Goal: Communication & Community: Answer question/provide support

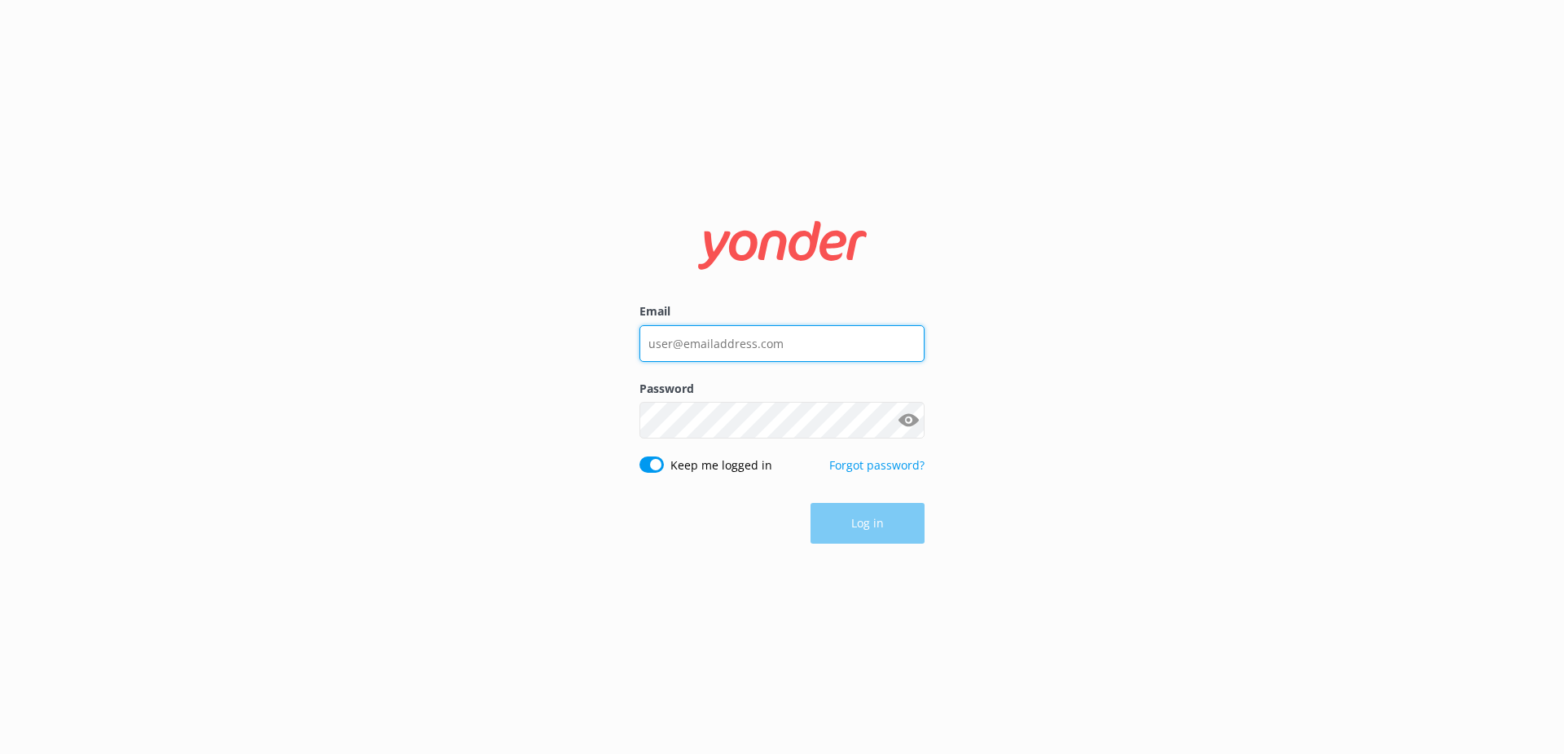
type input "[EMAIL_ADDRESS][DOMAIN_NAME]"
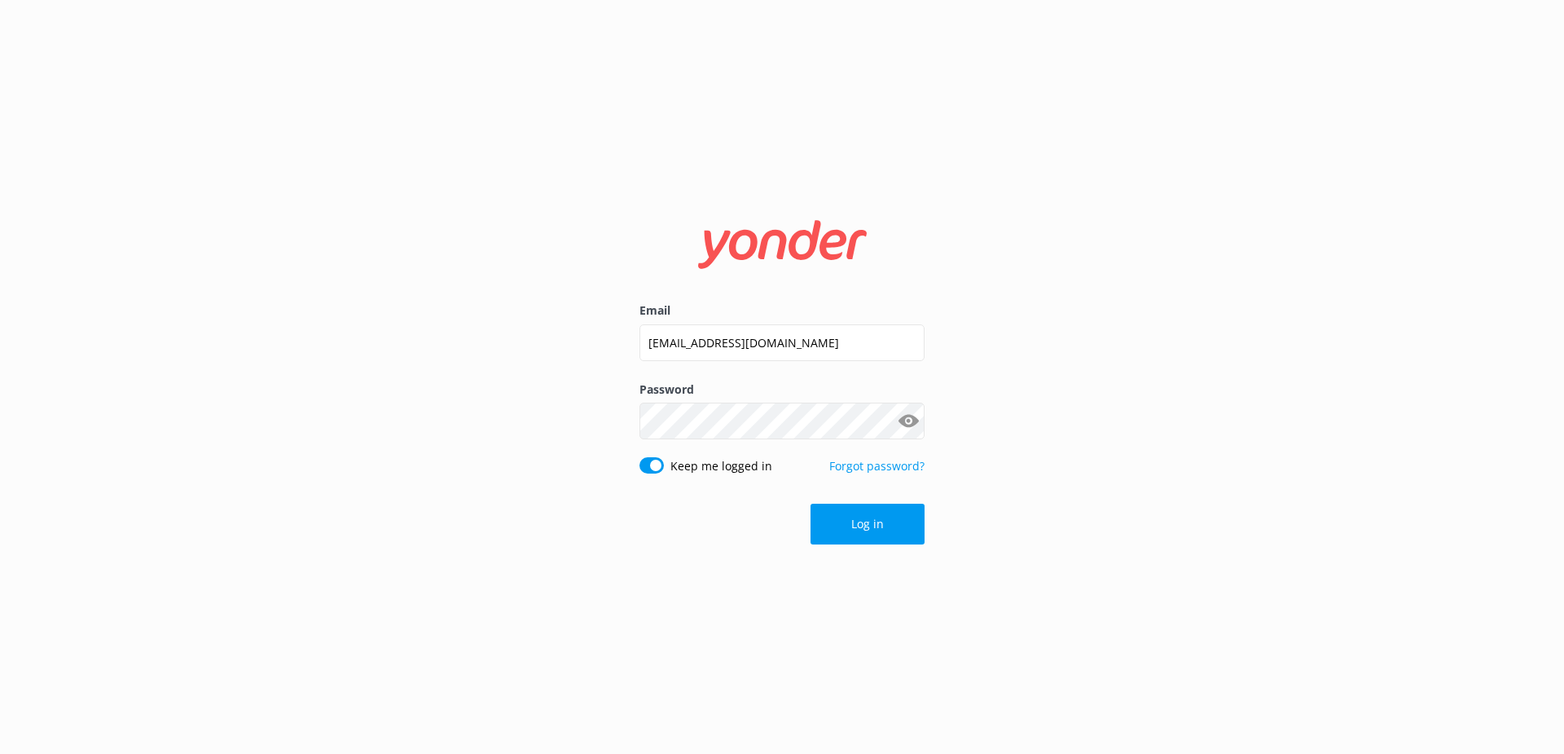
click at [912, 541] on div "Log in" at bounding box center [782, 524] width 285 height 41
click at [876, 529] on button "Log in" at bounding box center [868, 524] width 114 height 41
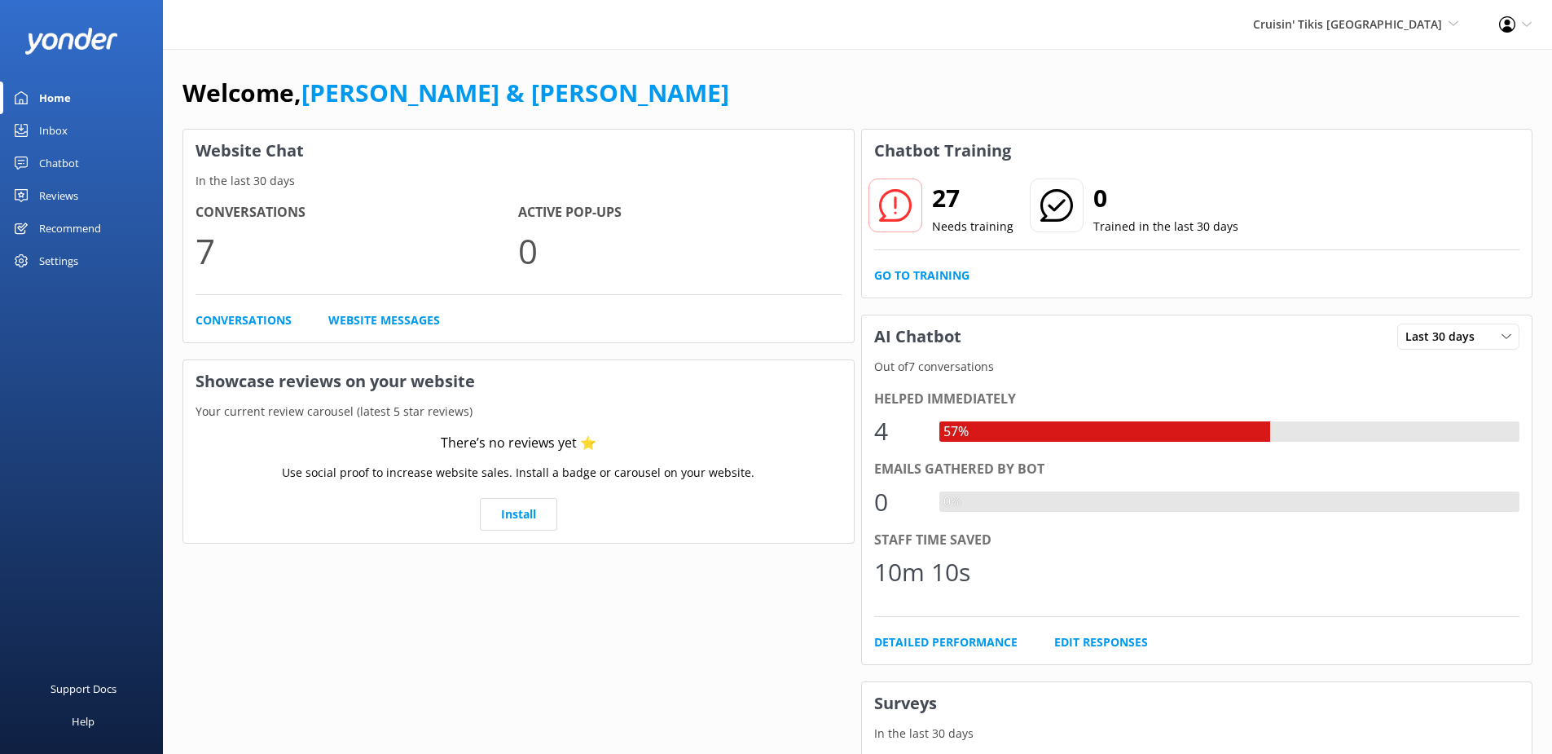
click at [71, 130] on link "Inbox" at bounding box center [81, 130] width 163 height 33
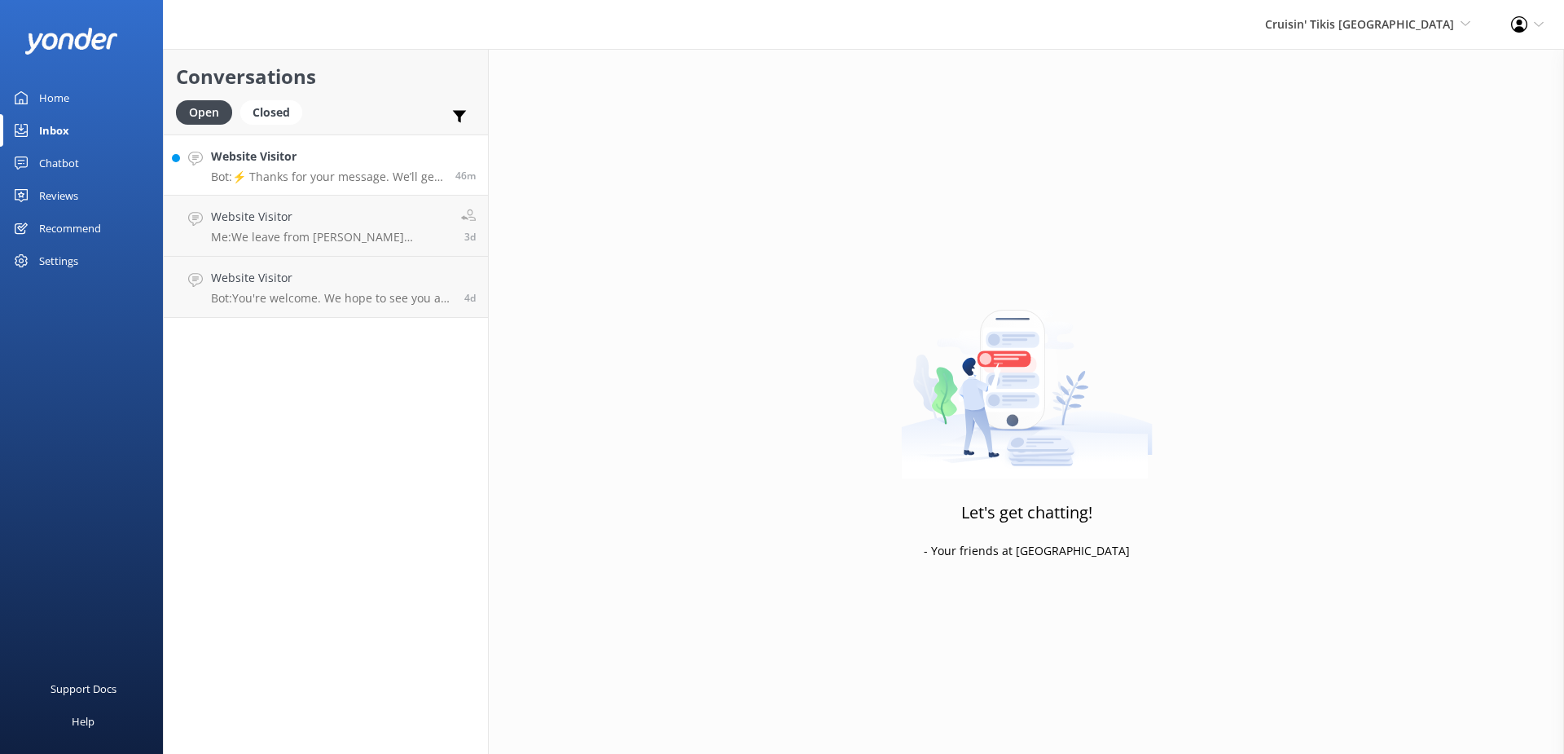
click at [300, 167] on div "Website Visitor Bot: ⚡ Thanks for your message. We’ll get back to you as soon a…" at bounding box center [327, 164] width 232 height 35
